Goal: Task Accomplishment & Management: Manage account settings

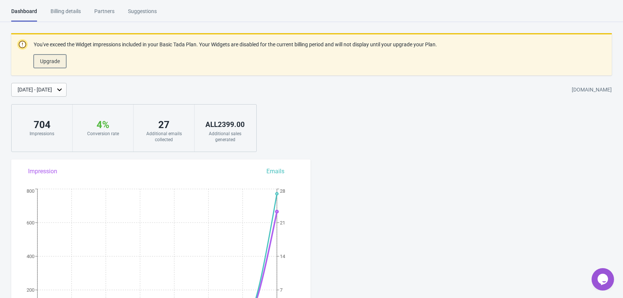
click at [52, 59] on span "Upgrade" at bounding box center [50, 61] width 20 height 6
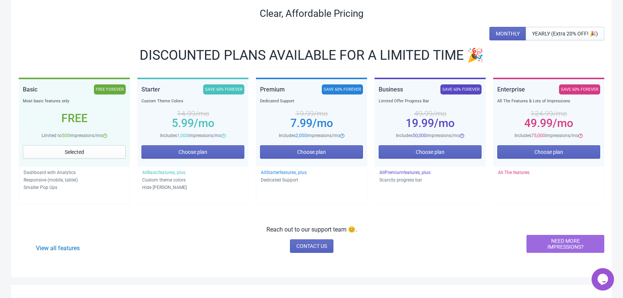
scroll to position [75, 0]
click at [334, 154] on button "Choose plan" at bounding box center [311, 152] width 103 height 13
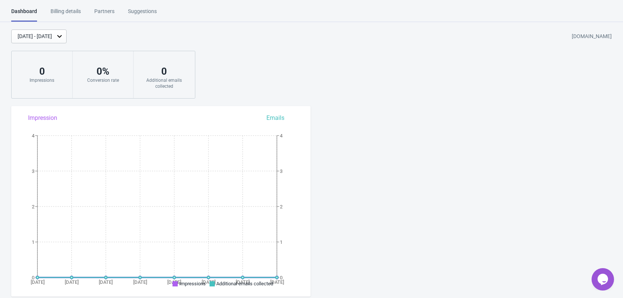
click at [68, 11] on div "Billing details" at bounding box center [65, 13] width 30 height 13
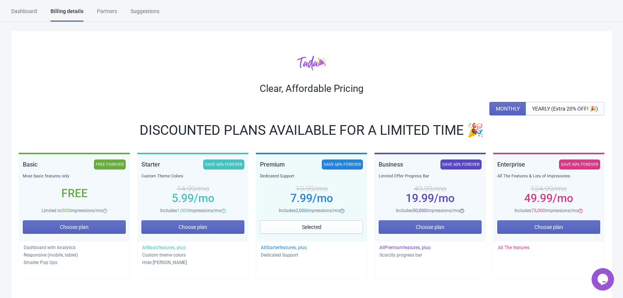
click at [112, 10] on div "Partners" at bounding box center [107, 13] width 20 height 13
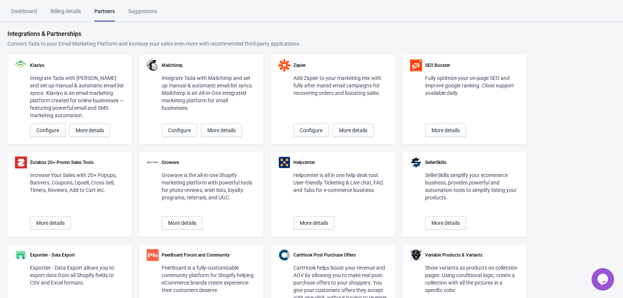
click at [24, 12] on div "Dashboard" at bounding box center [24, 13] width 26 height 13
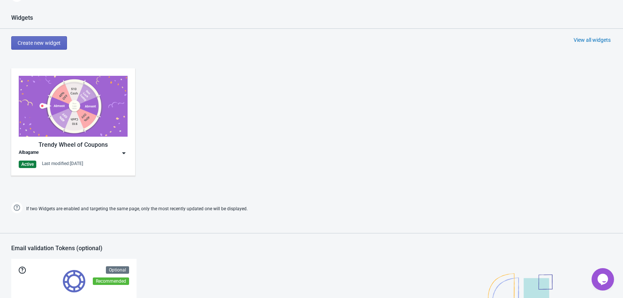
scroll to position [374, 0]
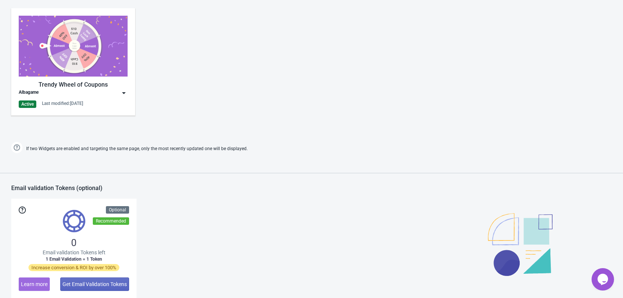
click at [124, 93] on img at bounding box center [123, 92] width 7 height 7
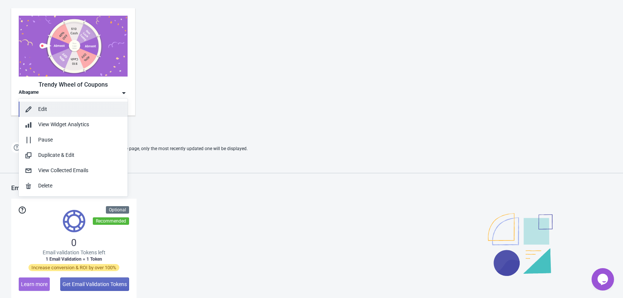
click at [102, 110] on div "Edit" at bounding box center [79, 109] width 83 height 8
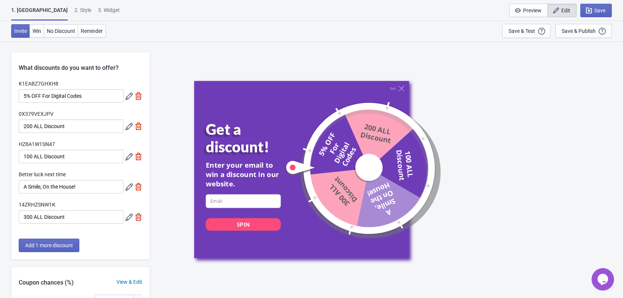
click at [74, 9] on div "2 . Style" at bounding box center [82, 12] width 17 height 13
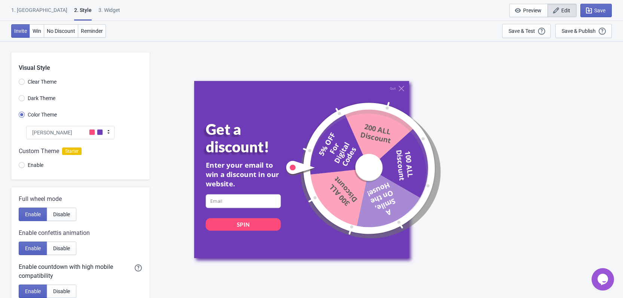
click at [77, 134] on div "Tada" at bounding box center [70, 132] width 88 height 13
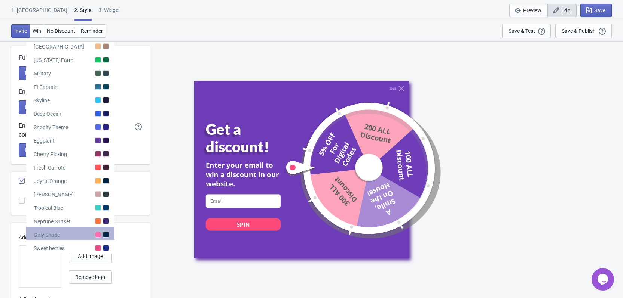
scroll to position [150, 0]
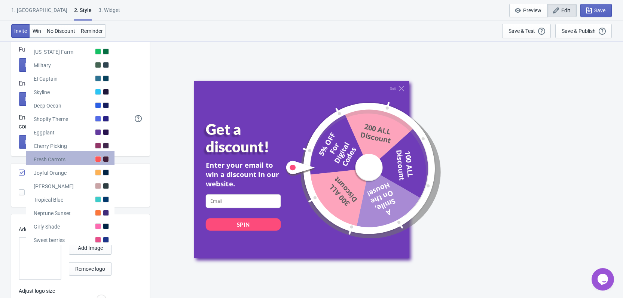
click at [70, 161] on div "Fresh Carrots" at bounding box center [70, 157] width 88 height 13
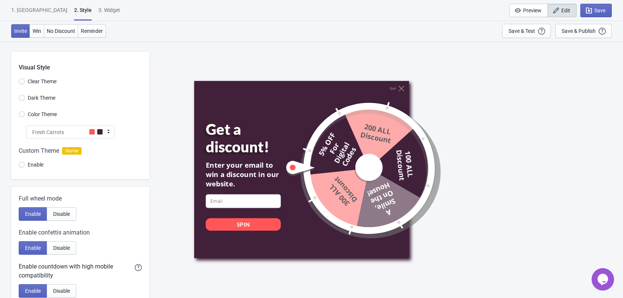
scroll to position [0, 0]
click at [104, 132] on div "Fresh Carrots" at bounding box center [70, 132] width 88 height 13
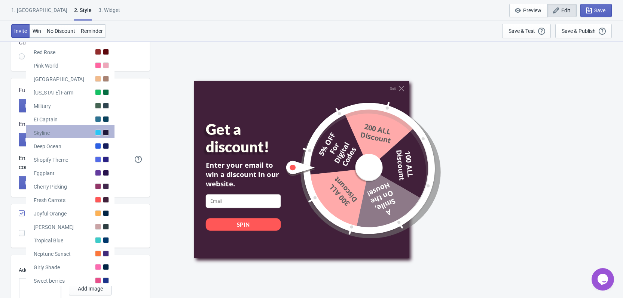
scroll to position [112, 0]
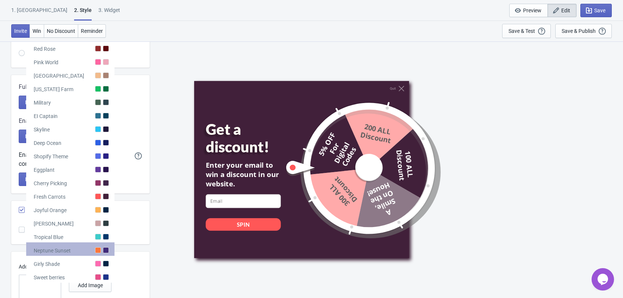
click at [83, 249] on div "Neptune Sunset" at bounding box center [70, 249] width 88 height 13
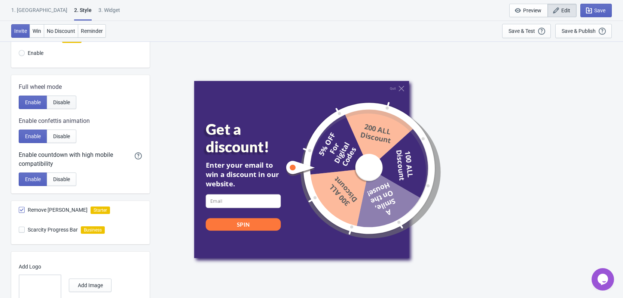
scroll to position [0, 0]
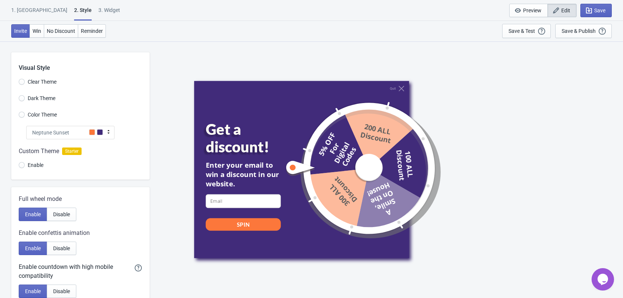
click at [82, 132] on div "Neptune Sunset" at bounding box center [70, 132] width 88 height 13
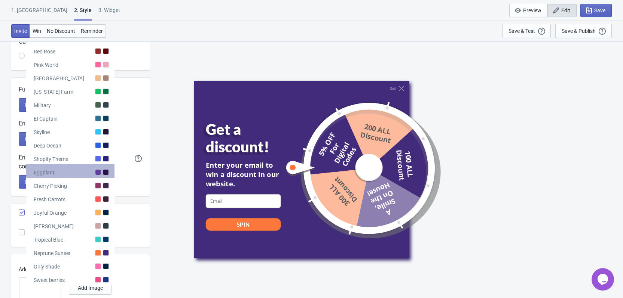
scroll to position [112, 0]
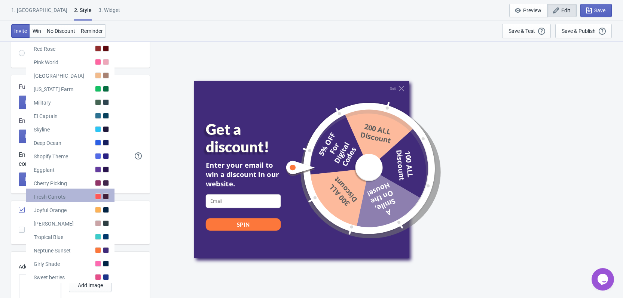
click at [80, 196] on div "Fresh Carrots" at bounding box center [70, 195] width 88 height 13
radio input "true"
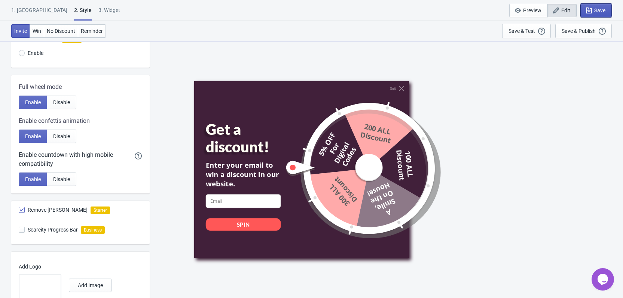
click at [605, 7] on span "Save" at bounding box center [599, 10] width 11 height 6
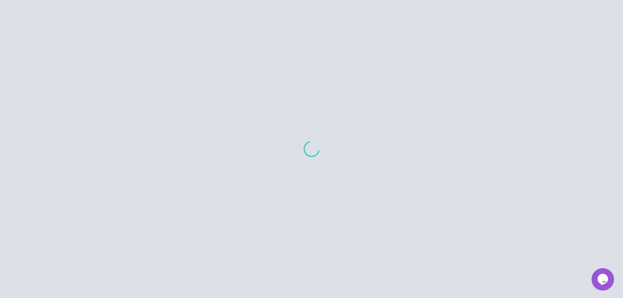
scroll to position [79, 0]
